Goal: Information Seeking & Learning: Learn about a topic

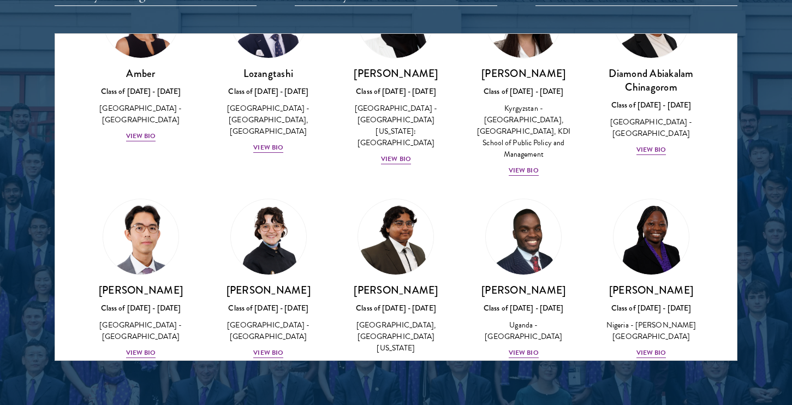
scroll to position [4977, 0]
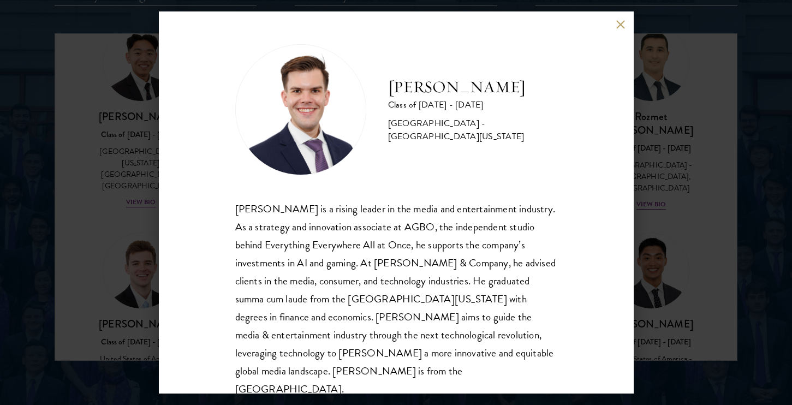
click at [362, 261] on div "[PERSON_NAME] is a rising leader in the media and entertainment industry. As a …" at bounding box center [396, 299] width 322 height 199
click at [359, 261] on div "[PERSON_NAME] is a rising leader in the media and entertainment industry. As a …" at bounding box center [396, 299] width 322 height 199
drag, startPoint x: 299, startPoint y: 283, endPoint x: 425, endPoint y: 275, distance: 125.7
click at [424, 275] on div "[PERSON_NAME] is a rising leader in the media and entertainment industry. As a …" at bounding box center [396, 299] width 322 height 199
click at [455, 278] on div "[PERSON_NAME] is a rising leader in the media and entertainment industry. As a …" at bounding box center [396, 299] width 322 height 199
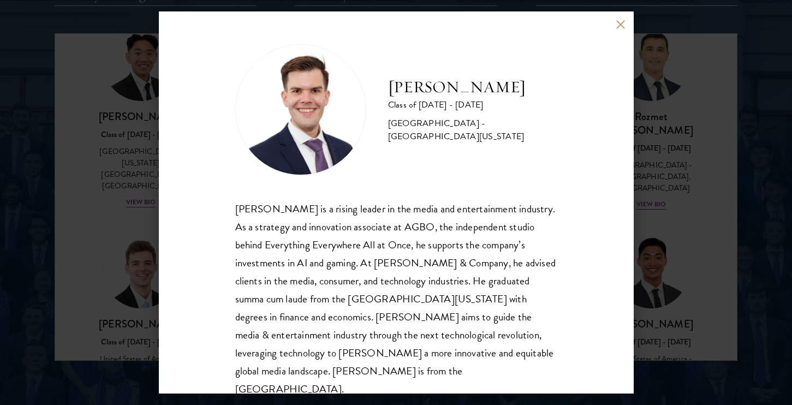
click at [463, 299] on div "[PERSON_NAME] is a rising leader in the media and entertainment industry. As a …" at bounding box center [396, 299] width 322 height 199
click at [470, 309] on div "[PERSON_NAME] is a rising leader in the media and entertainment industry. As a …" at bounding box center [396, 299] width 322 height 199
click at [475, 326] on div "[PERSON_NAME] is a rising leader in the media and entertainment industry. As a …" at bounding box center [396, 299] width 322 height 199
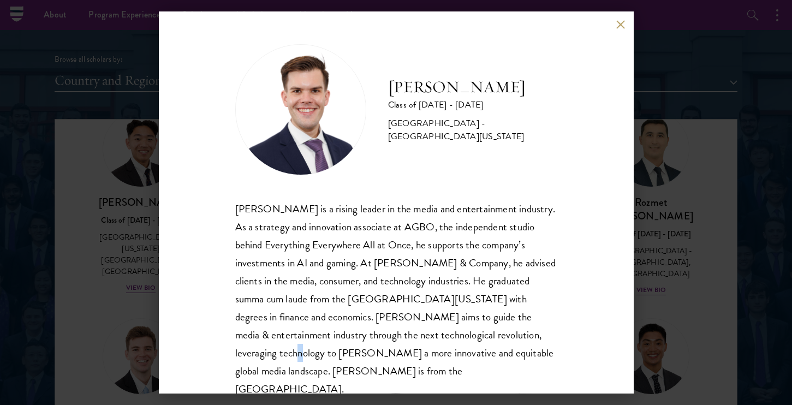
scroll to position [1147, 0]
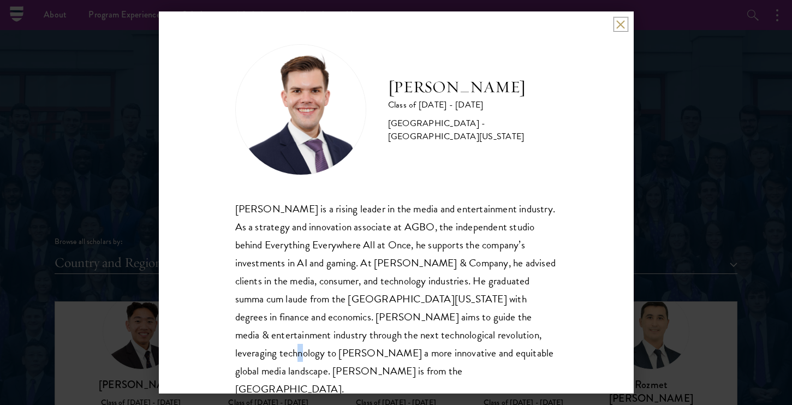
click at [621, 25] on button at bounding box center [620, 24] width 9 height 9
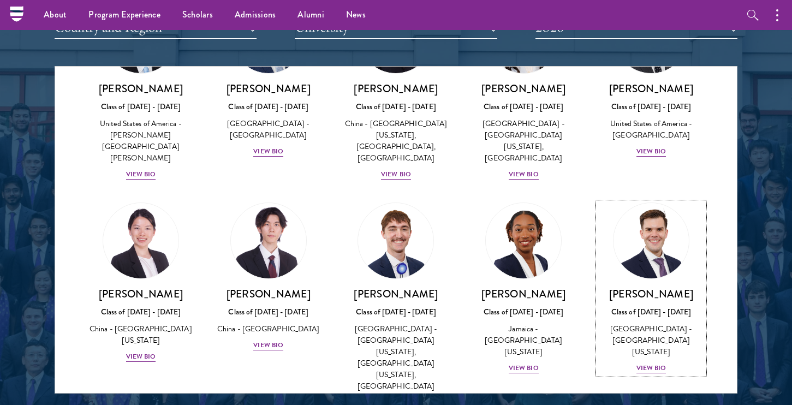
scroll to position [5239, 0]
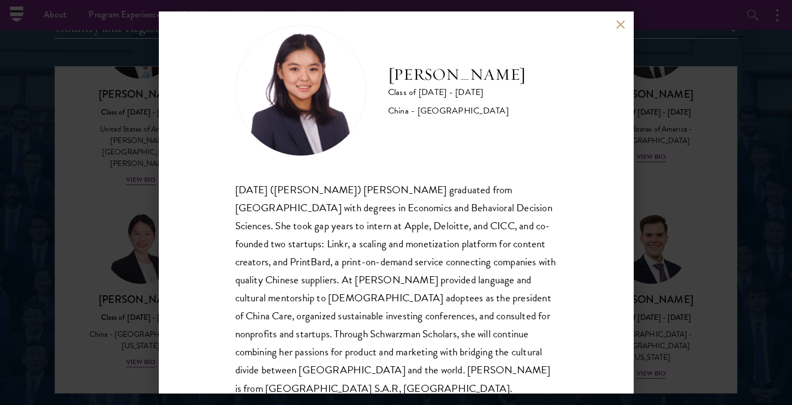
scroll to position [20, 0]
click at [616, 25] on button at bounding box center [620, 24] width 9 height 9
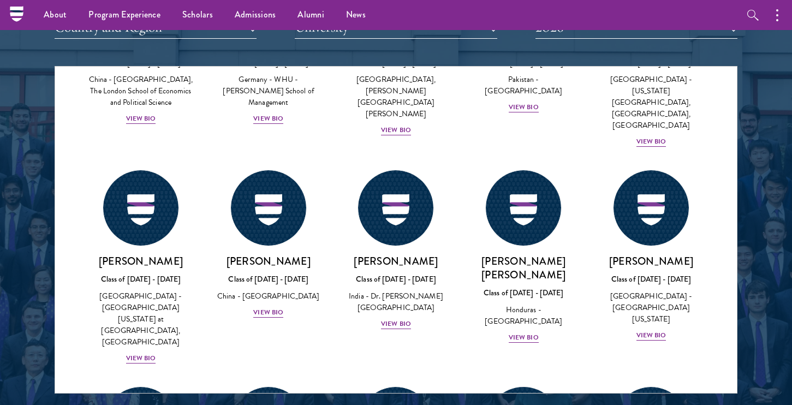
scroll to position [2270, 0]
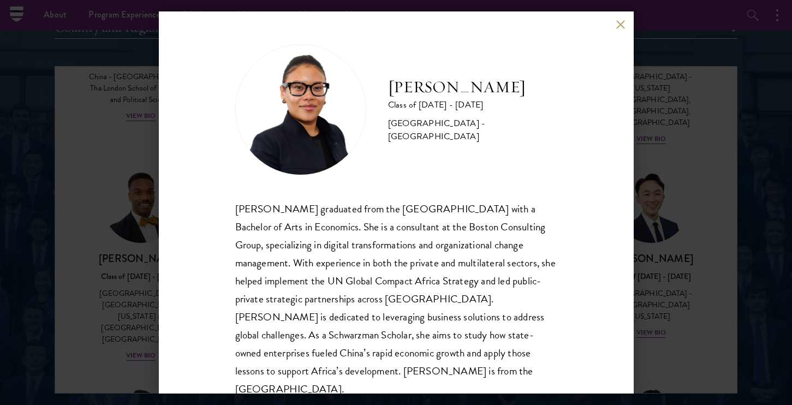
click at [620, 26] on button at bounding box center [620, 24] width 9 height 9
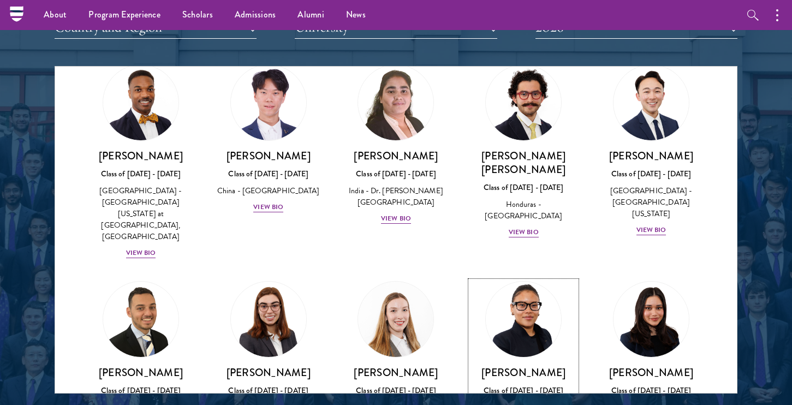
scroll to position [2375, 0]
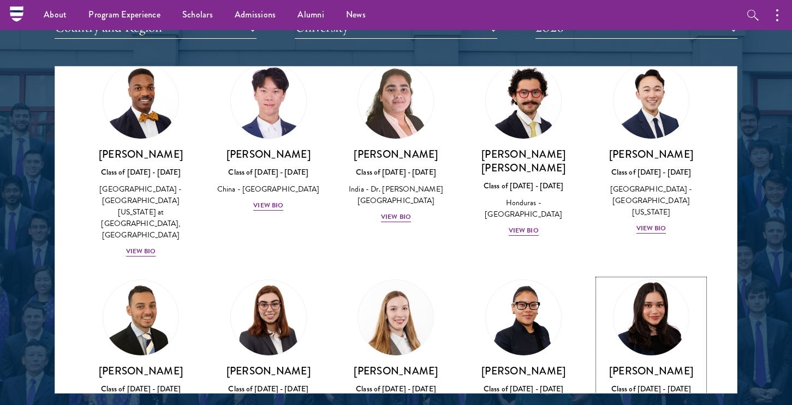
click at [653, 364] on div "[PERSON_NAME] Class of [DATE] - [DATE] [GEOGRAPHIC_DATA] - [GEOGRAPHIC_DATA] Vi…" at bounding box center [651, 402] width 106 height 76
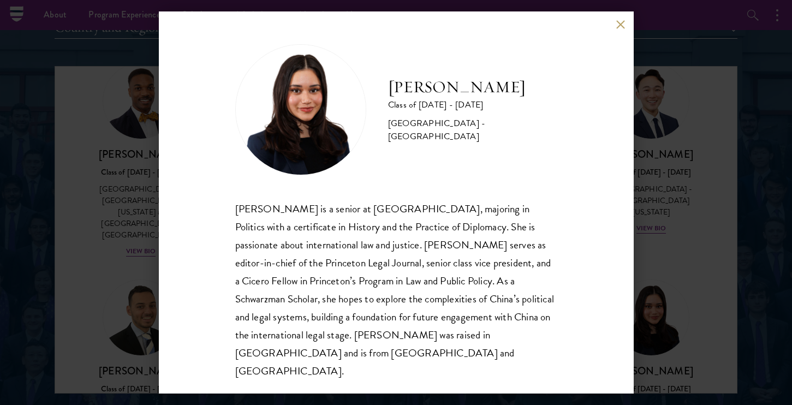
click at [619, 29] on button at bounding box center [620, 24] width 9 height 9
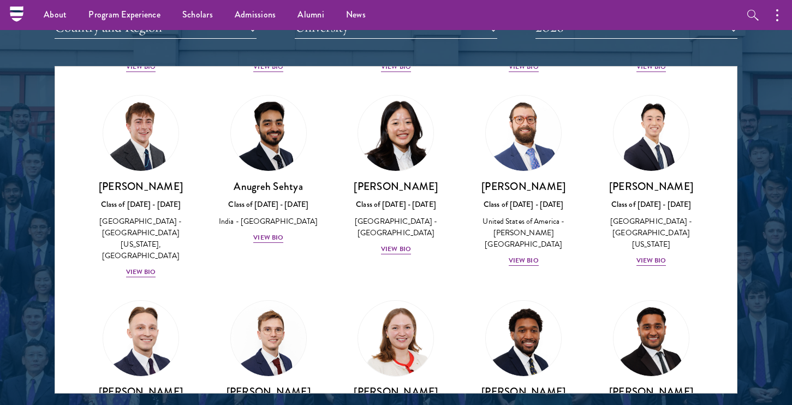
scroll to position [4537, 0]
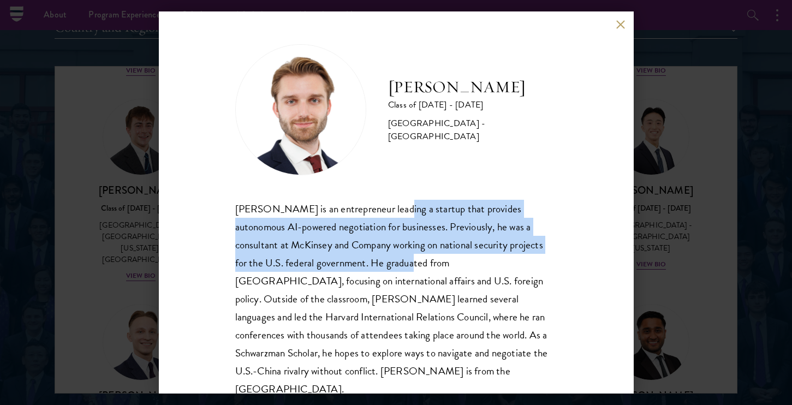
drag, startPoint x: 391, startPoint y: 209, endPoint x: 391, endPoint y: 272, distance: 62.7
click at [391, 272] on div "[PERSON_NAME] is an entrepreneur leading a startup that provides autonomous AI-…" at bounding box center [396, 299] width 322 height 199
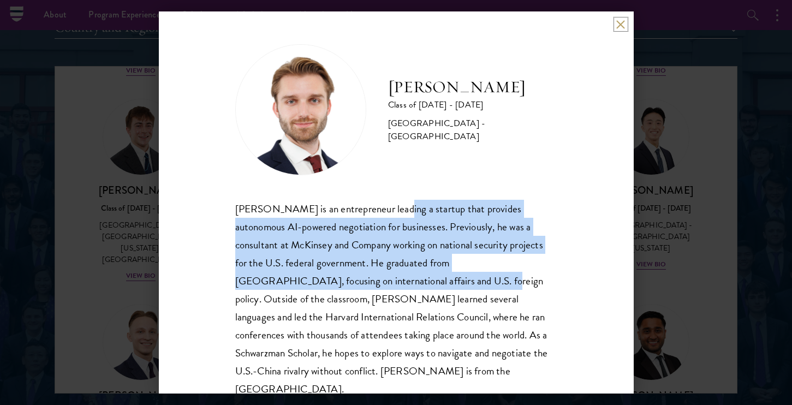
click at [619, 20] on button at bounding box center [620, 24] width 9 height 9
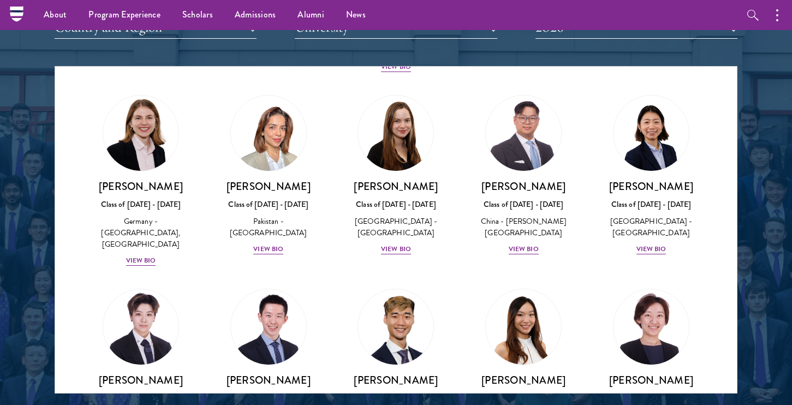
scroll to position [2752, 0]
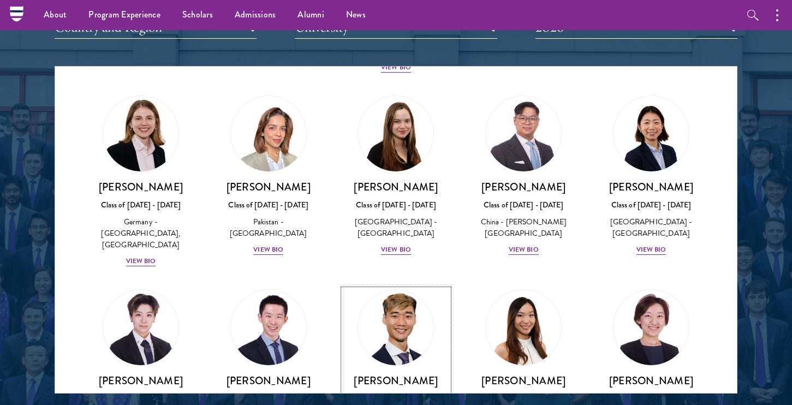
click at [393, 374] on div "[PERSON_NAME] Class of [DATE] - [DATE] [GEOGRAPHIC_DATA] - [GEOGRAPHIC_DATA] Vi…" at bounding box center [396, 412] width 106 height 76
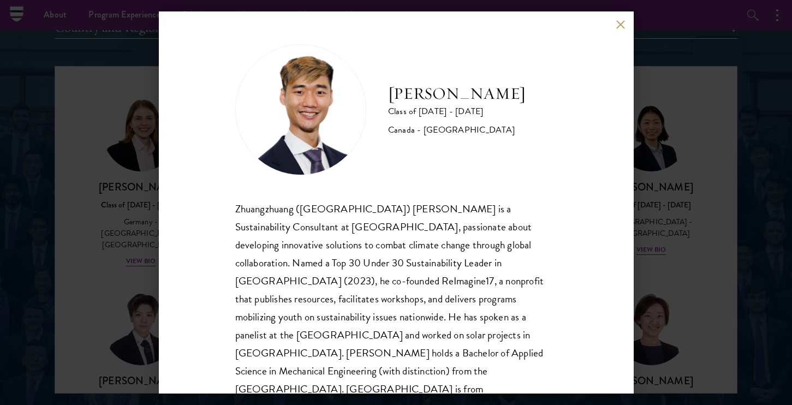
click at [625, 24] on button at bounding box center [620, 24] width 9 height 9
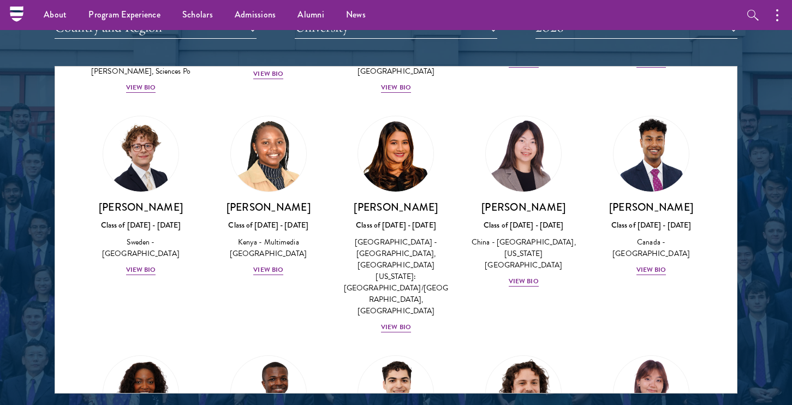
scroll to position [1671, 0]
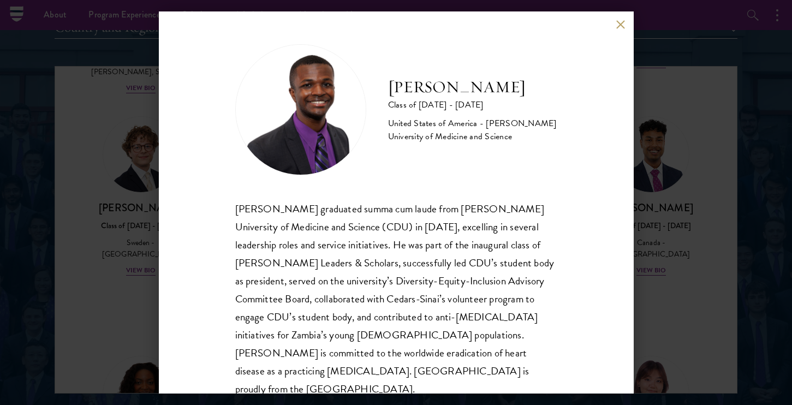
click at [623, 24] on button at bounding box center [620, 24] width 9 height 9
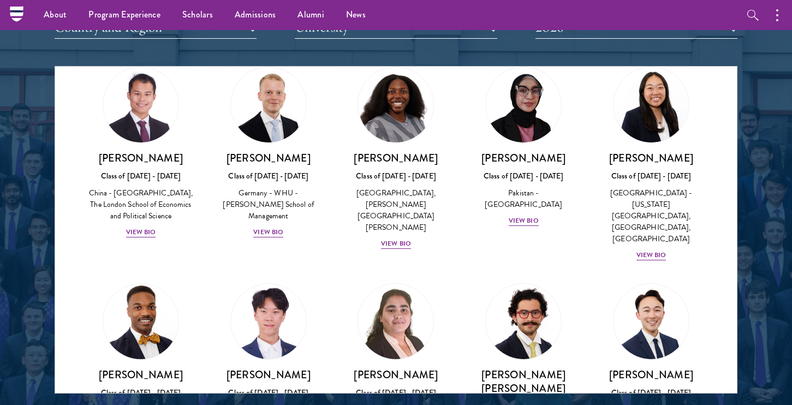
scroll to position [2160, 0]
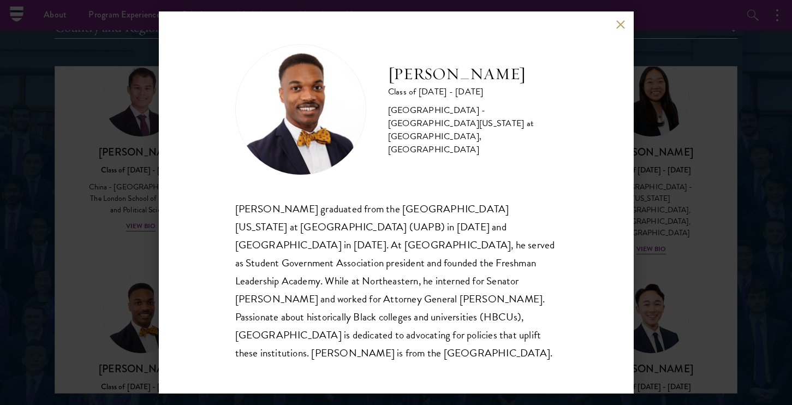
click at [618, 29] on button at bounding box center [620, 24] width 9 height 9
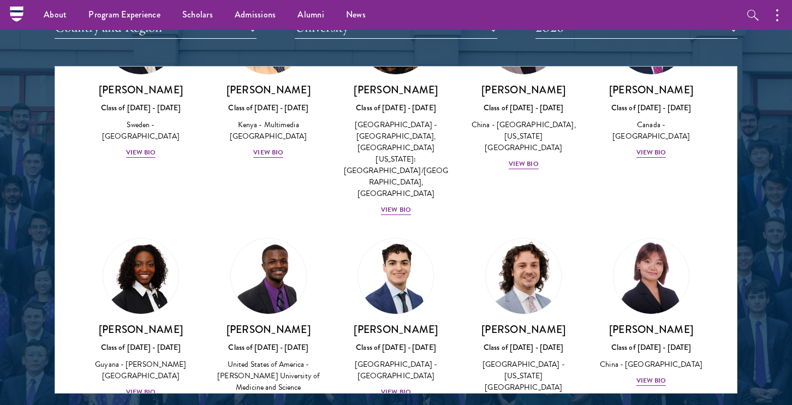
scroll to position [1786, 0]
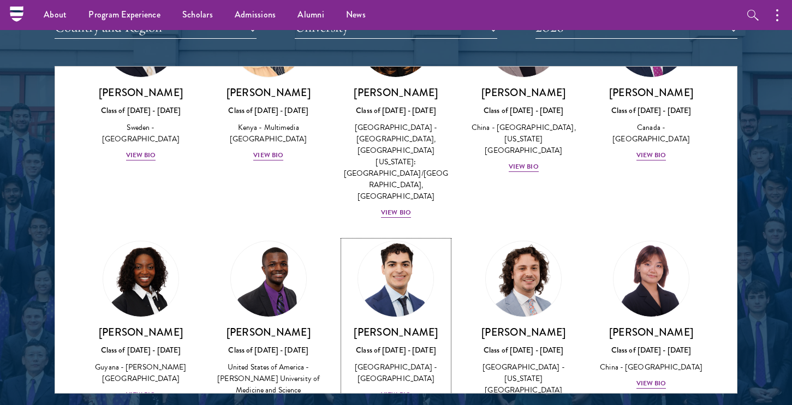
click at [397, 389] on div "View Bio" at bounding box center [396, 394] width 30 height 10
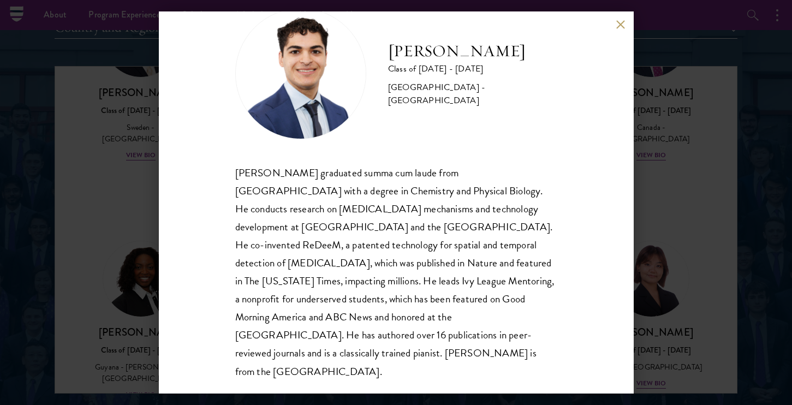
scroll to position [37, 0]
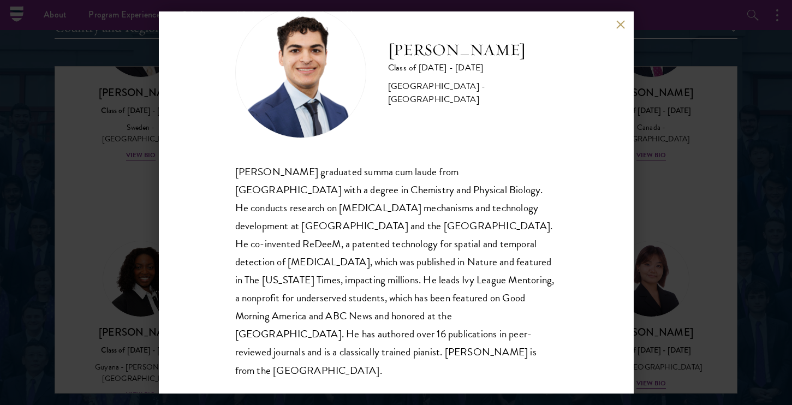
click at [407, 259] on div "[PERSON_NAME] graduated summa cum laude from [GEOGRAPHIC_DATA] with a degree in…" at bounding box center [396, 271] width 322 height 217
click at [624, 21] on button at bounding box center [620, 24] width 9 height 9
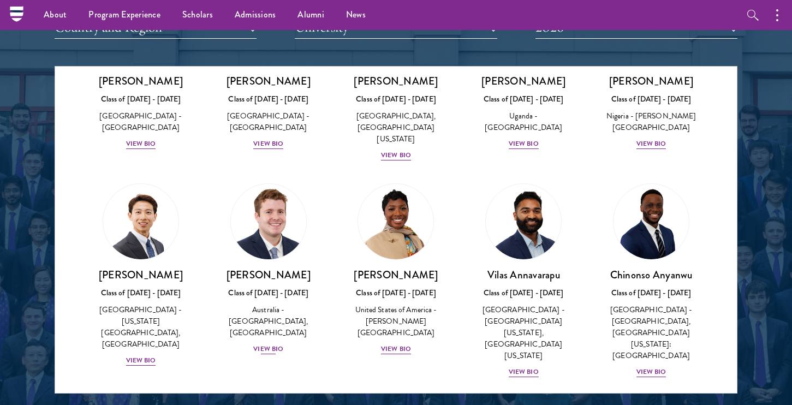
scroll to position [359, 0]
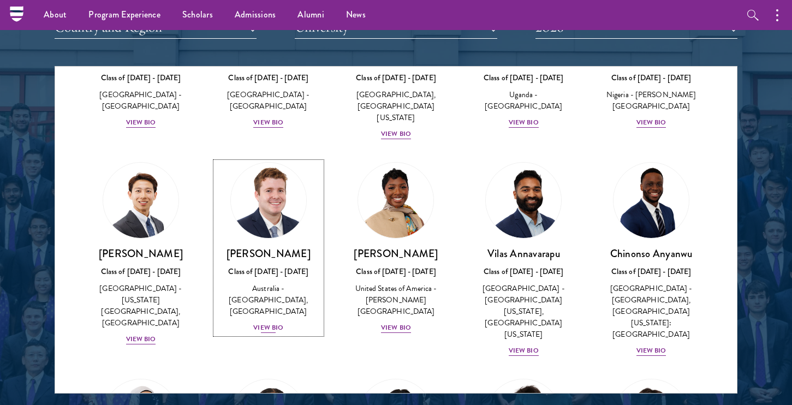
click at [275, 322] on div "View Bio" at bounding box center [268, 327] width 30 height 10
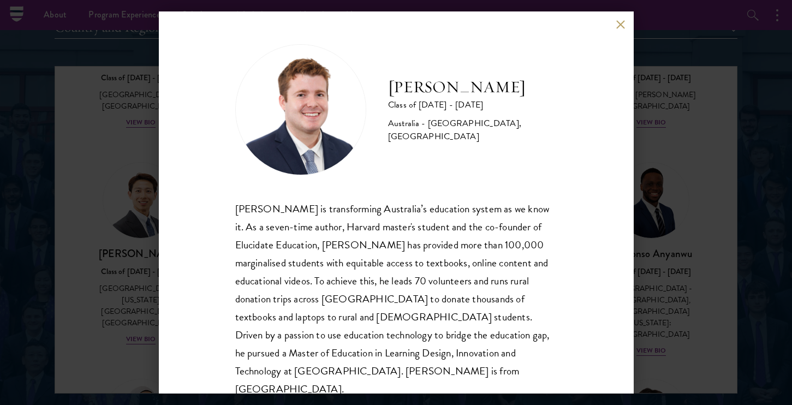
click at [414, 282] on div "[PERSON_NAME] is transforming Australia’s education system as we know it. As a …" at bounding box center [396, 299] width 322 height 199
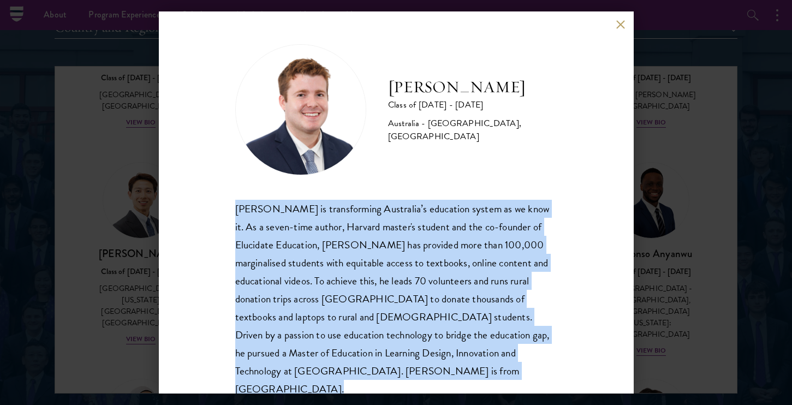
click at [433, 272] on div "[PERSON_NAME] is transforming Australia’s education system as we know it. As a …" at bounding box center [396, 299] width 322 height 199
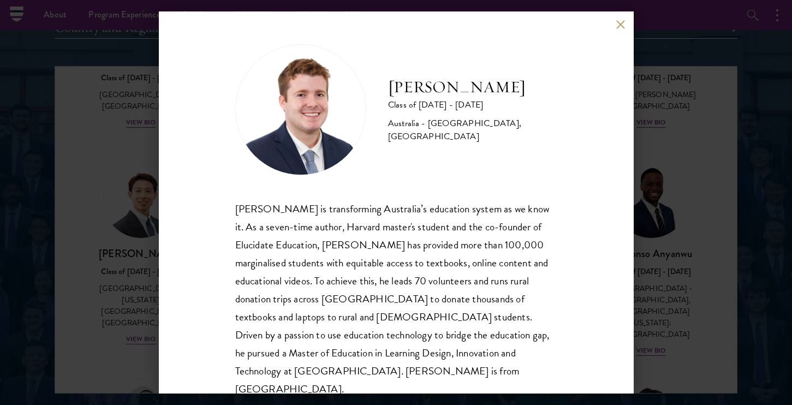
click at [626, 23] on div "[PERSON_NAME] Class of [DATE] - [DATE] [GEOGRAPHIC_DATA] - [GEOGRAPHIC_DATA], […" at bounding box center [396, 202] width 475 height 382
click at [618, 21] on button at bounding box center [620, 24] width 9 height 9
